Goal: Use online tool/utility: Utilize a website feature to perform a specific function

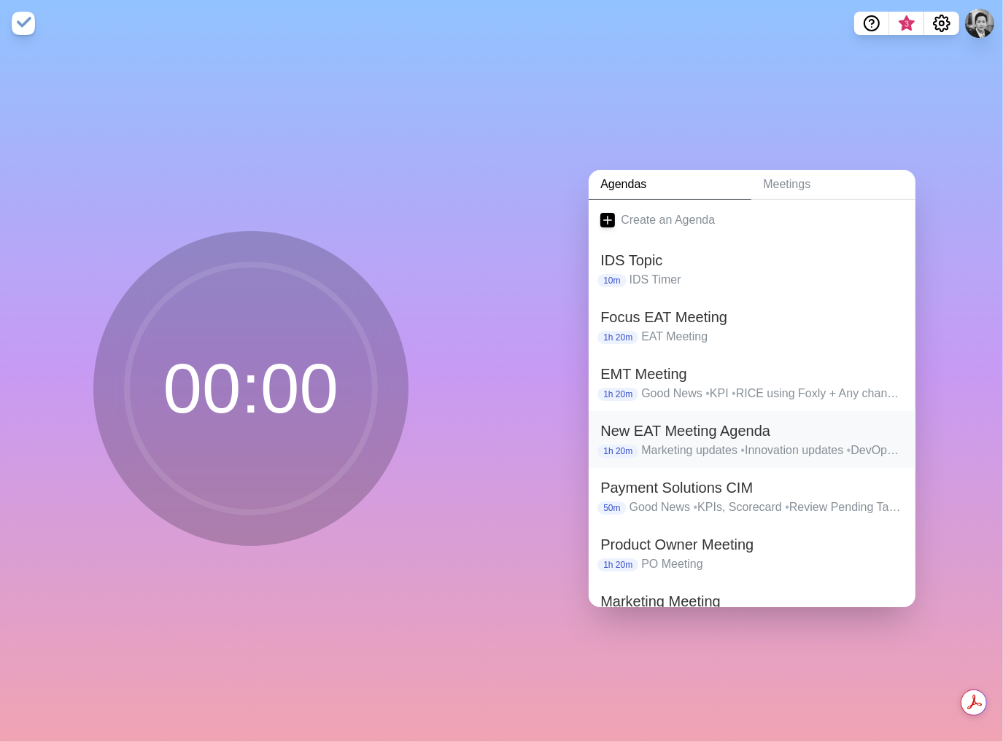
click at [642, 447] on p "Marketing updates • Innovation updates • DevOps updates • ELS/CS updates • Oper…" at bounding box center [772, 451] width 263 height 18
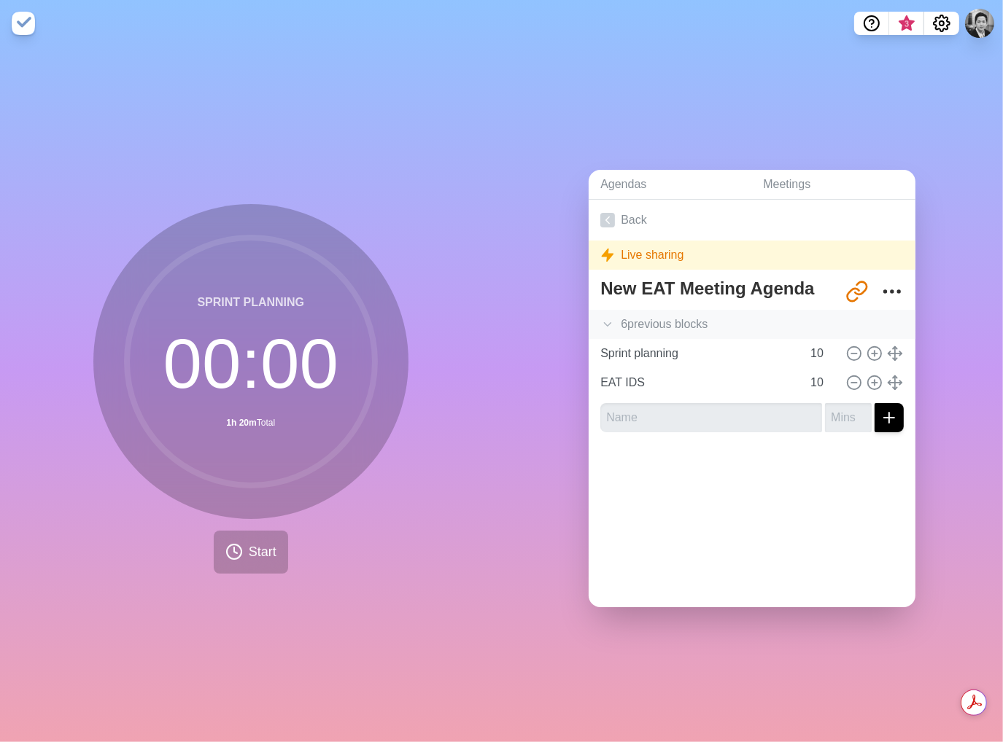
click at [600, 317] on icon at bounding box center [607, 324] width 15 height 15
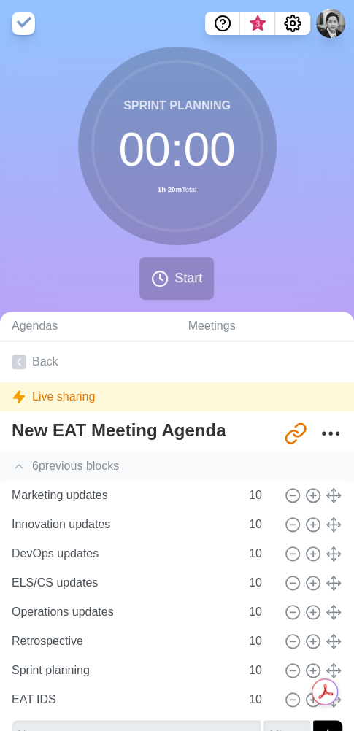
click at [82, 287] on div "Sprint planning 00 : 00 1h 20m Total Start" at bounding box center [177, 179] width 354 height 265
drag, startPoint x: 93, startPoint y: 248, endPoint x: 26, endPoint y: 249, distance: 67.8
click at [93, 248] on div "Sprint planning 00 : 00 1h 20m Total Start" at bounding box center [177, 179] width 354 height 265
click at [174, 282] on span "Start" at bounding box center [188, 278] width 28 height 20
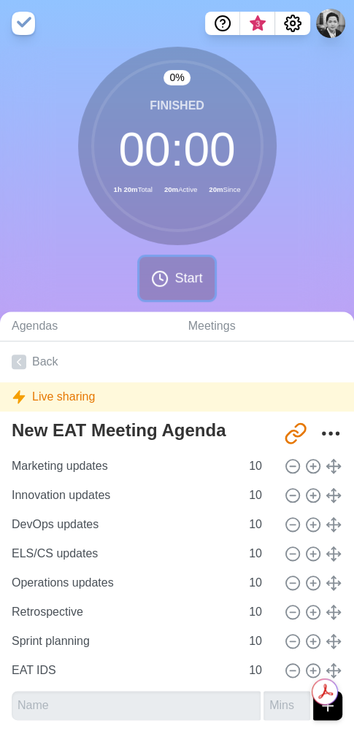
click at [149, 283] on button "Start" at bounding box center [176, 278] width 74 height 43
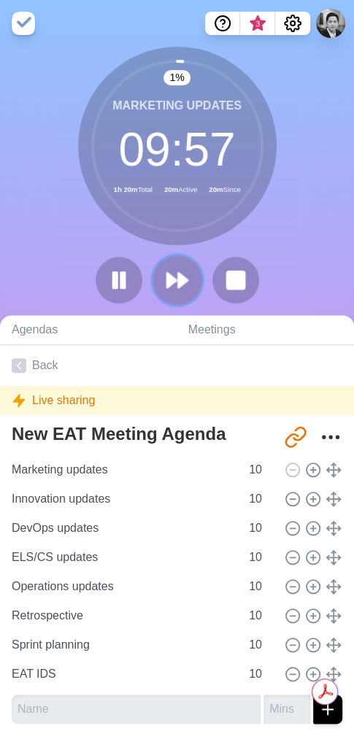
click at [176, 278] on icon at bounding box center [177, 280] width 25 height 25
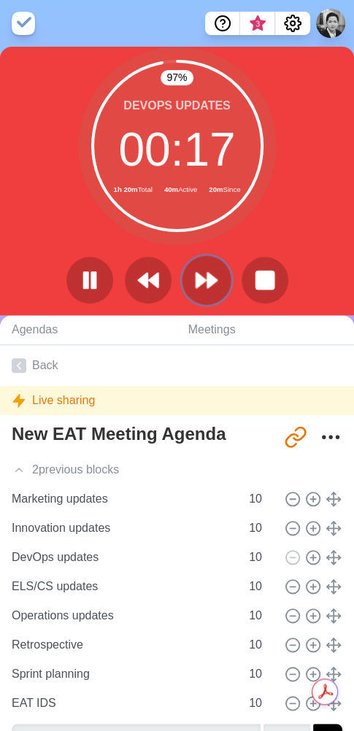
click at [210, 272] on icon at bounding box center [206, 280] width 25 height 25
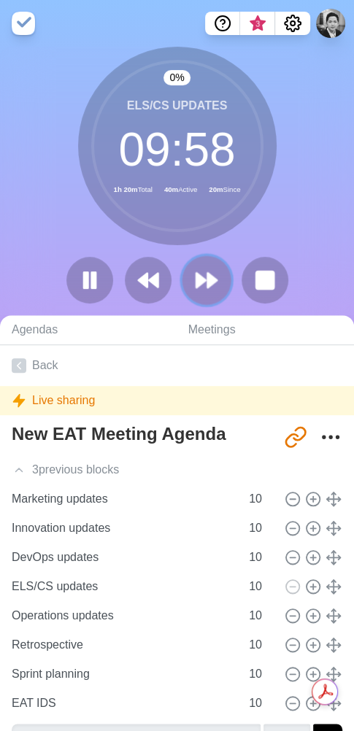
click at [210, 272] on icon at bounding box center [206, 280] width 25 height 25
